Goal: Information Seeking & Learning: Compare options

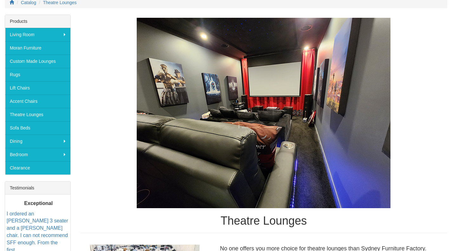
scroll to position [88, 0]
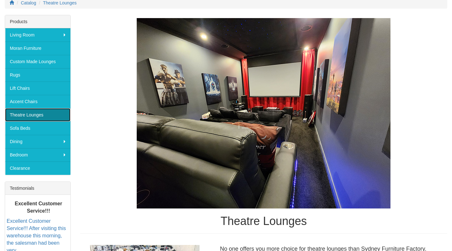
click at [39, 114] on link "Theatre Lounges" at bounding box center [37, 114] width 65 height 13
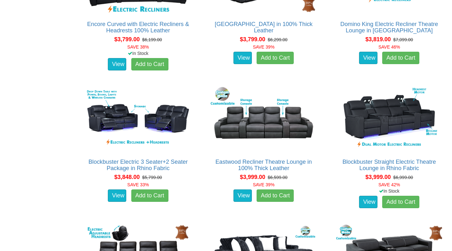
scroll to position [1448, 0]
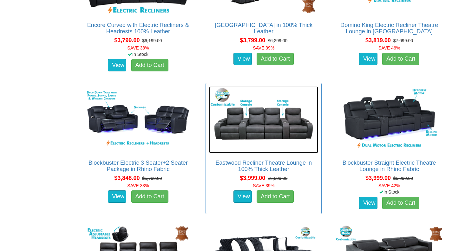
click at [266, 121] on img at bounding box center [263, 119] width 109 height 67
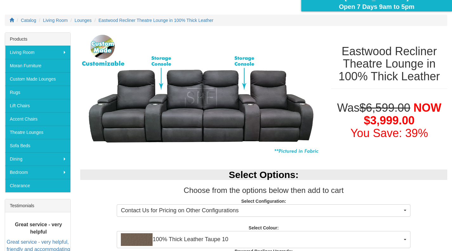
scroll to position [70, 0]
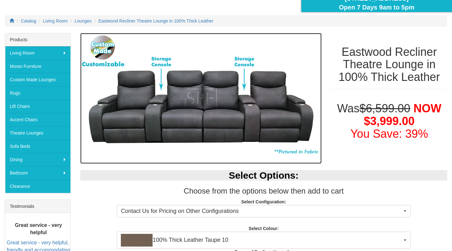
click at [159, 122] on img at bounding box center [201, 98] width 242 height 131
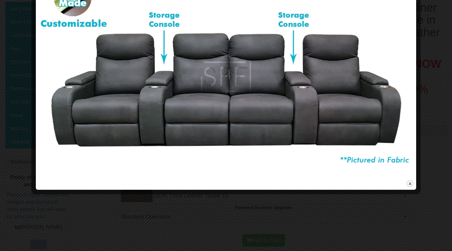
scroll to position [114, 0]
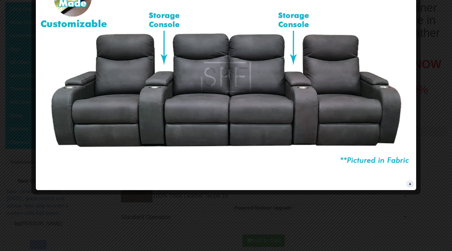
click at [410, 184] on button "close" at bounding box center [410, 184] width 8 height 8
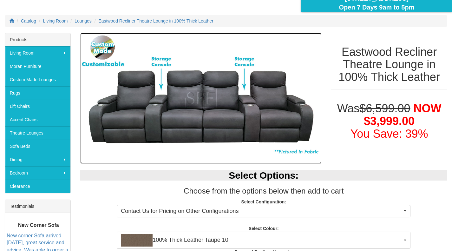
scroll to position [0, 0]
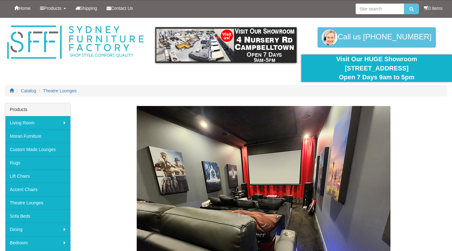
scroll to position [1448, 0]
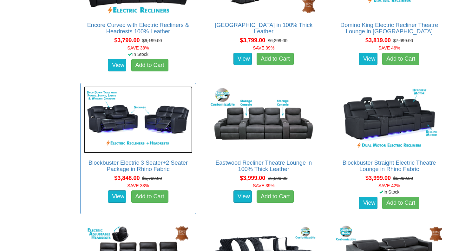
click at [135, 123] on img at bounding box center [138, 119] width 109 height 67
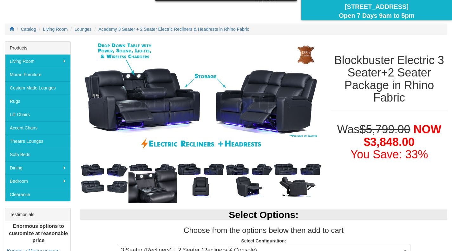
scroll to position [64, 0]
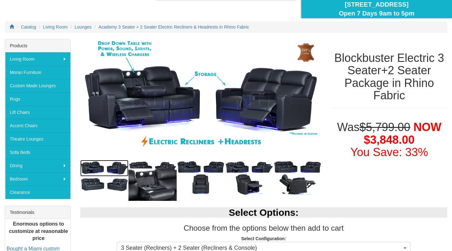
click at [94, 165] on img at bounding box center [104, 168] width 48 height 16
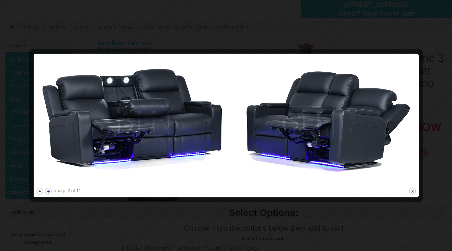
click at [48, 193] on button "next" at bounding box center [48, 191] width 8 height 8
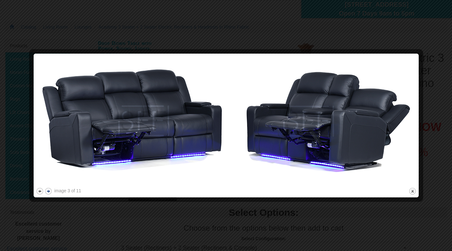
click at [48, 193] on button "next" at bounding box center [48, 191] width 8 height 8
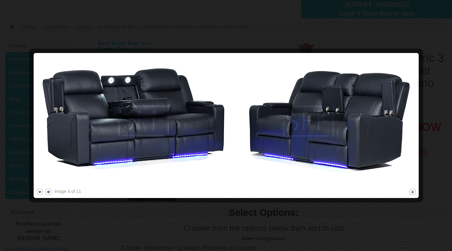
click at [48, 193] on button "next" at bounding box center [48, 192] width 8 height 8
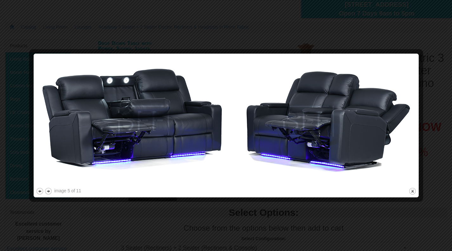
click at [315, 88] on img at bounding box center [226, 121] width 381 height 130
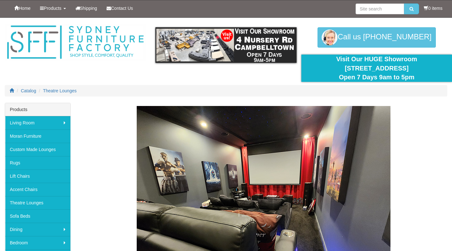
scroll to position [1448, 0]
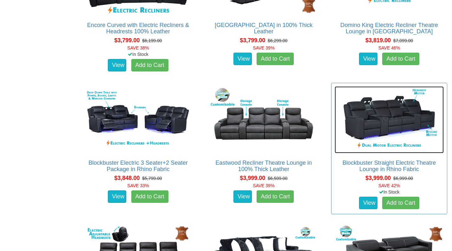
click at [405, 121] on img at bounding box center [389, 119] width 109 height 67
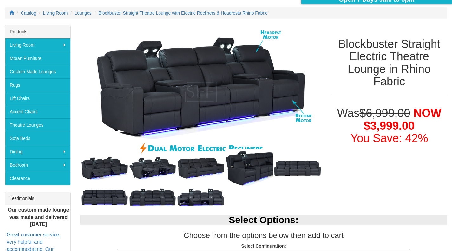
scroll to position [78, 0]
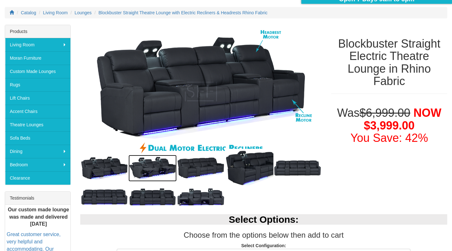
click at [147, 167] on img at bounding box center [152, 168] width 48 height 27
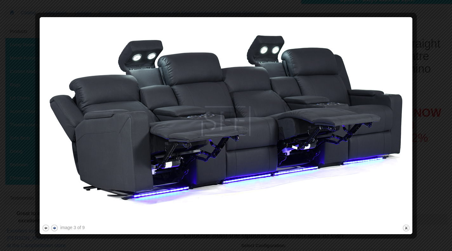
click at [54, 228] on button "next" at bounding box center [54, 228] width 8 height 8
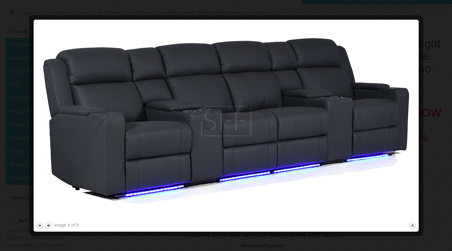
click at [54, 228] on div "image 4 of 9 previous next close" at bounding box center [226, 125] width 381 height 207
click at [50, 225] on button "next" at bounding box center [48, 225] width 8 height 8
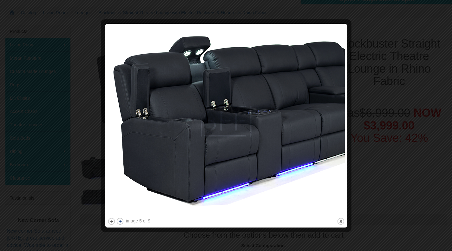
click at [50, 225] on div at bounding box center [226, 125] width 452 height 251
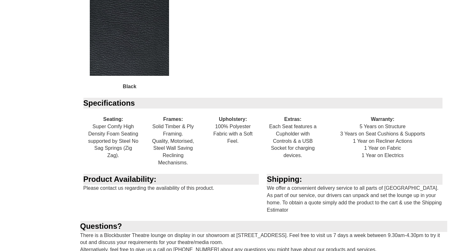
scroll to position [703, 0]
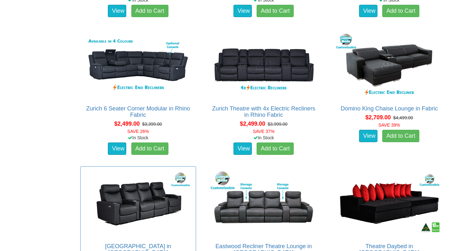
scroll to position [677, 0]
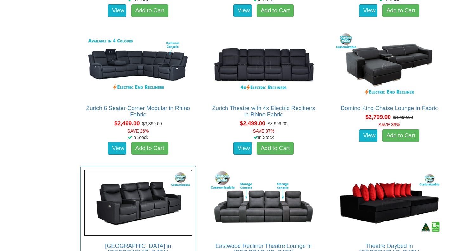
click at [136, 198] on img at bounding box center [138, 202] width 109 height 67
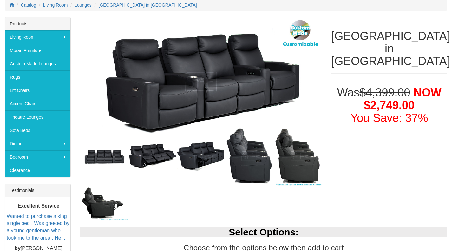
scroll to position [88, 0]
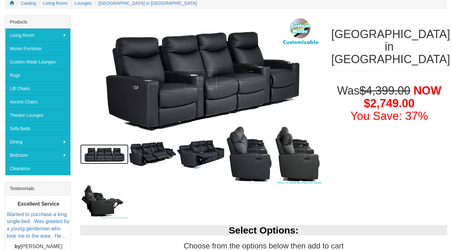
click at [104, 159] on img at bounding box center [104, 154] width 48 height 20
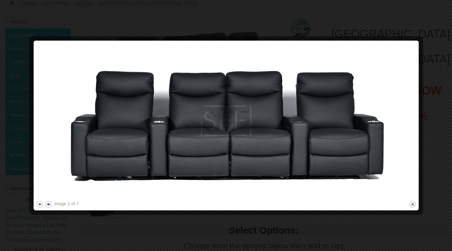
click at [49, 203] on button "next" at bounding box center [48, 204] width 8 height 8
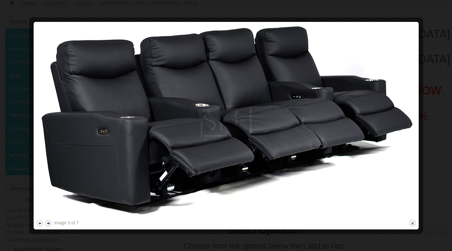
click at [49, 203] on img at bounding box center [226, 121] width 381 height 194
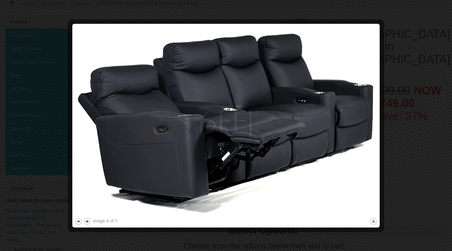
click at [87, 221] on button "next" at bounding box center [87, 221] width 8 height 8
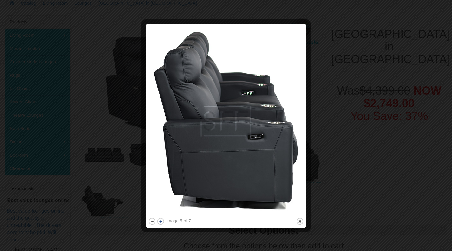
click at [87, 221] on div at bounding box center [226, 125] width 452 height 251
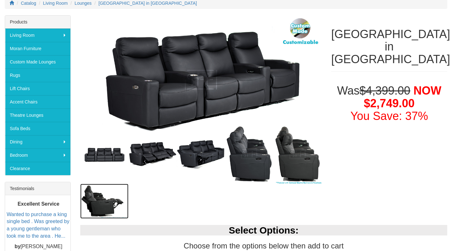
click at [93, 203] on img at bounding box center [104, 201] width 48 height 35
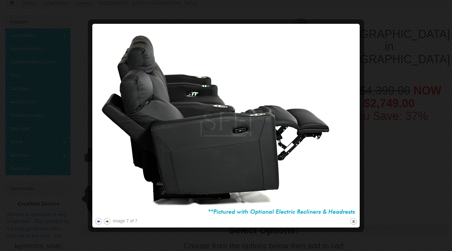
click at [99, 222] on button "previous" at bounding box center [99, 221] width 8 height 8
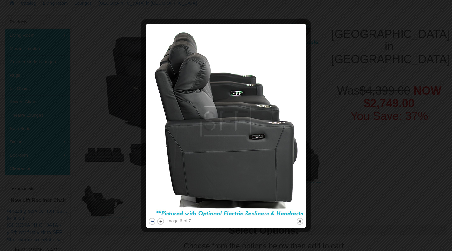
click at [153, 221] on button "previous" at bounding box center [152, 221] width 8 height 8
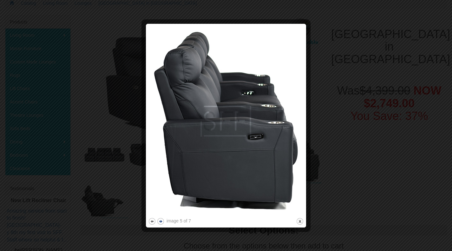
click at [161, 221] on button "next" at bounding box center [161, 221] width 8 height 8
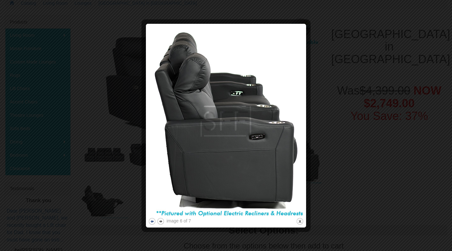
click at [152, 220] on button "previous" at bounding box center [152, 221] width 8 height 8
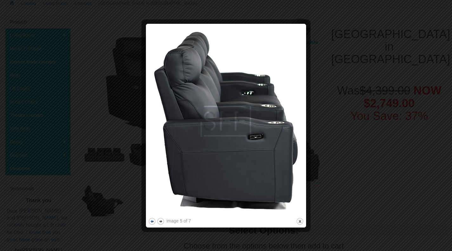
click at [152, 221] on button "previous" at bounding box center [152, 221] width 8 height 8
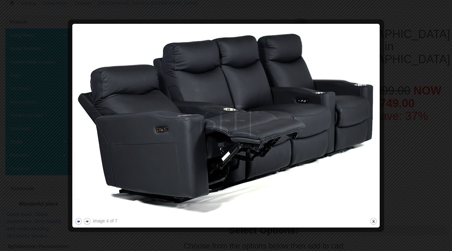
click at [79, 221] on button "previous" at bounding box center [79, 221] width 8 height 8
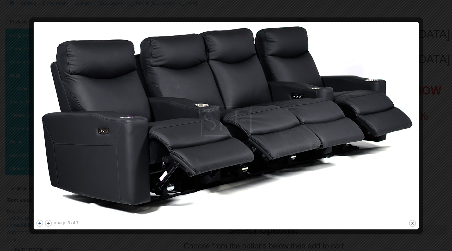
click at [39, 222] on button "previous" at bounding box center [40, 223] width 8 height 8
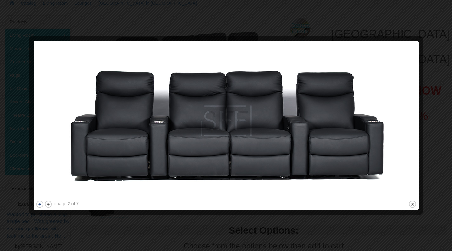
click at [42, 205] on button "previous" at bounding box center [40, 204] width 8 height 8
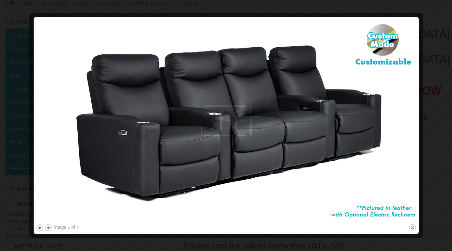
click at [42, 228] on button "previous" at bounding box center [40, 228] width 8 height 8
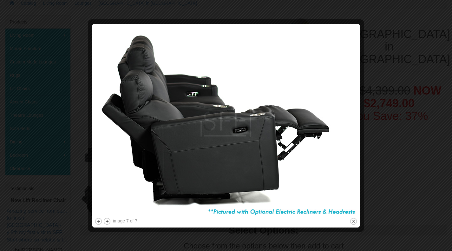
click at [396, 123] on div at bounding box center [226, 125] width 452 height 251
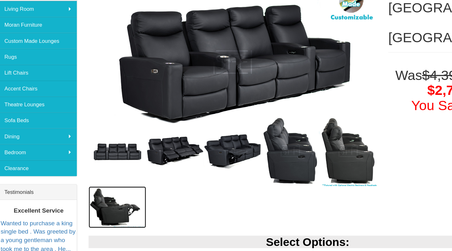
scroll to position [75, 0]
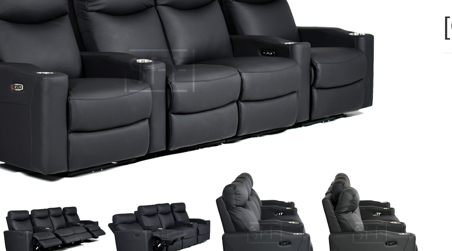
click at [275, 65] on img at bounding box center [201, 92] width 242 height 129
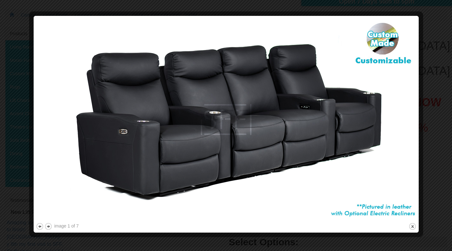
scroll to position [75, 0]
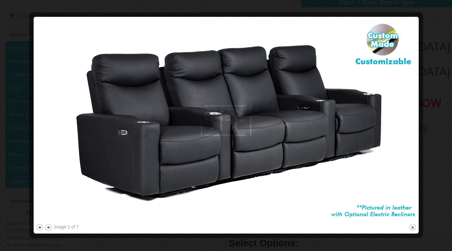
click at [432, 51] on div at bounding box center [226, 125] width 452 height 251
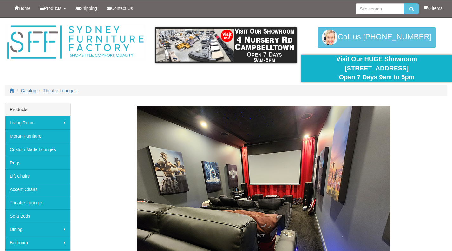
scroll to position [677, 0]
